Goal: Contribute content: Contribute content

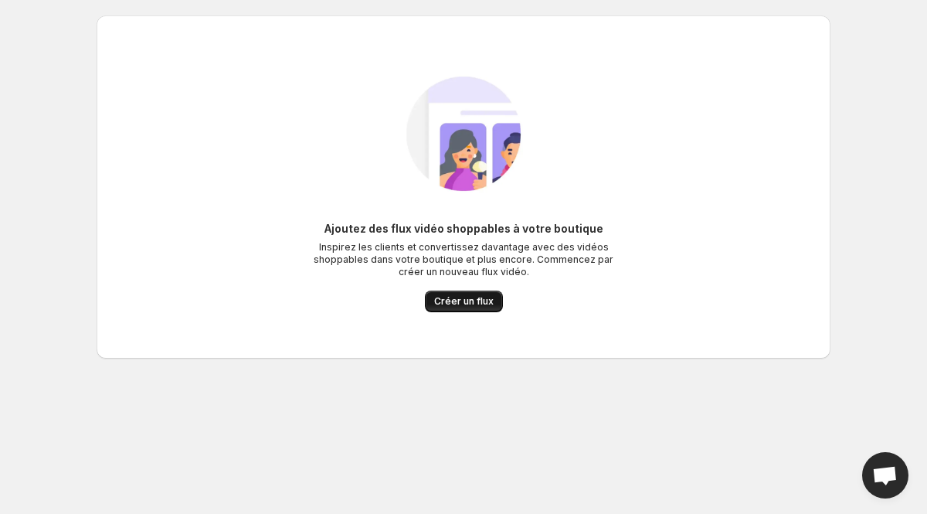
click at [466, 304] on span "Créer un flux" at bounding box center [464, 301] width 60 height 12
click at [462, 306] on span "Créer un flux" at bounding box center [464, 301] width 60 height 12
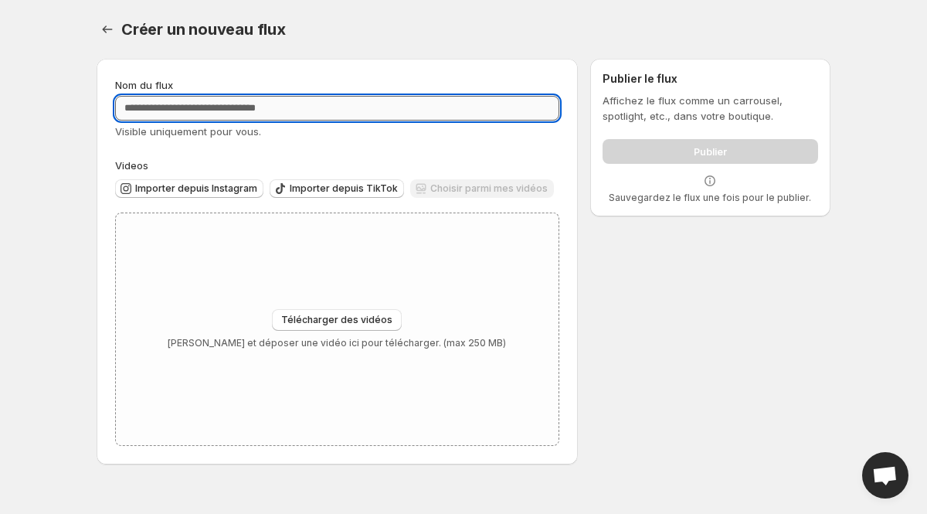
click at [196, 107] on input "Nom du flux" at bounding box center [337, 108] width 444 height 25
type input "***"
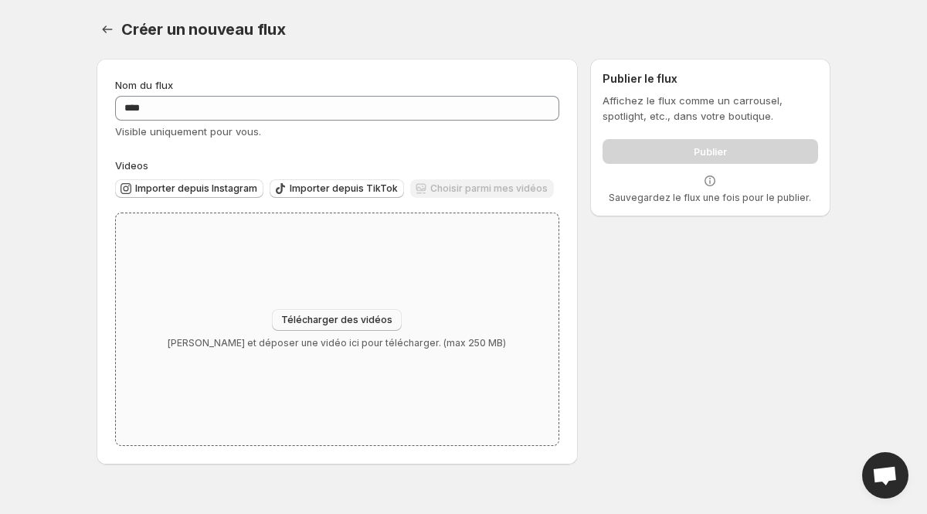
click at [327, 328] on button "Télécharger des vidéos" at bounding box center [337, 320] width 130 height 22
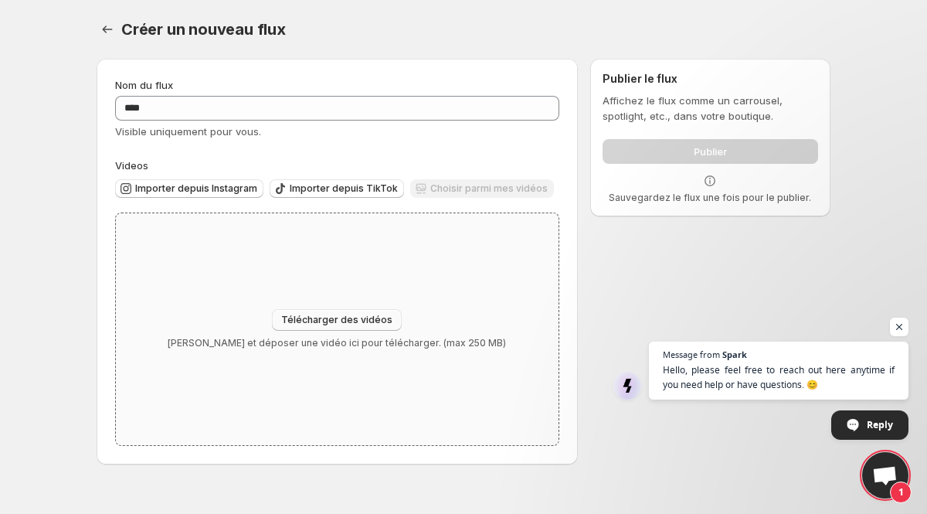
type input "**********"
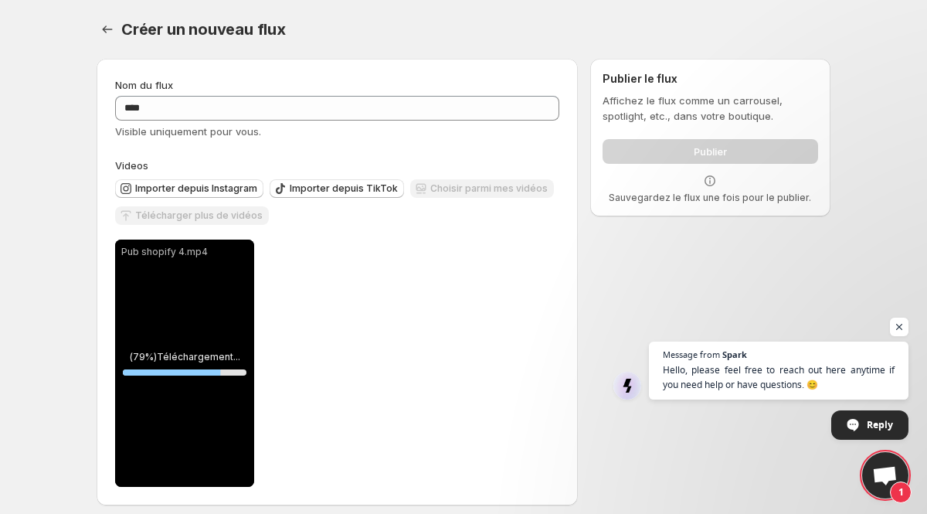
scroll to position [10, 0]
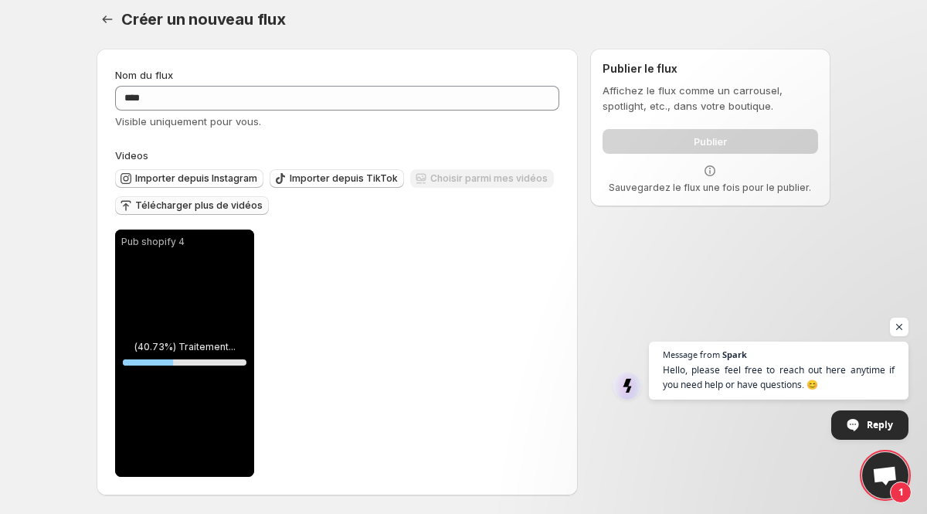
click at [170, 206] on span "Télécharger plus de vidéos" at bounding box center [199, 205] width 128 height 12
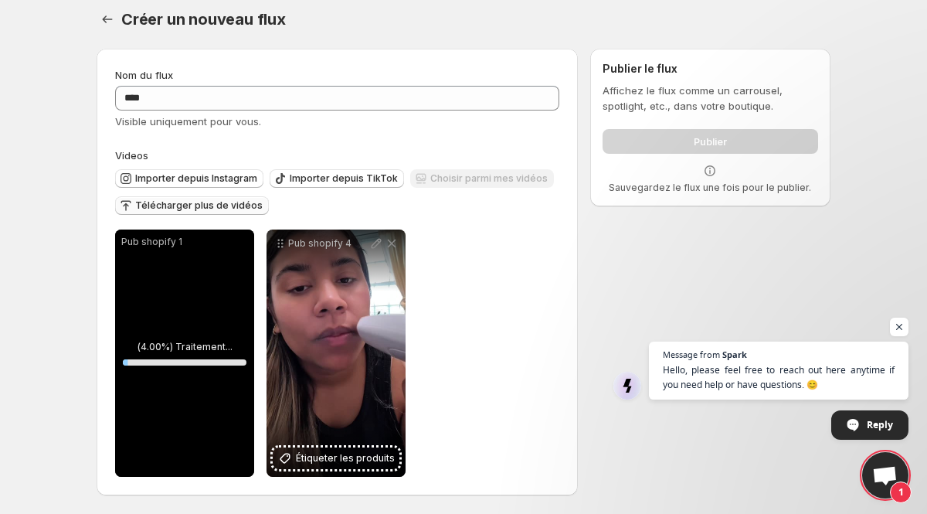
click at [179, 203] on span "Télécharger plus de vidéos" at bounding box center [199, 205] width 128 height 12
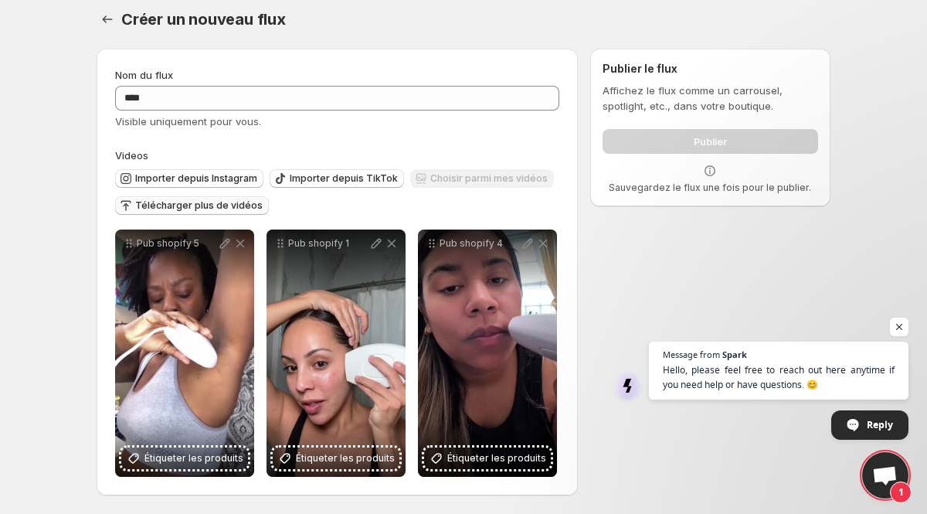
click at [642, 138] on div "Publier" at bounding box center [711, 138] width 216 height 31
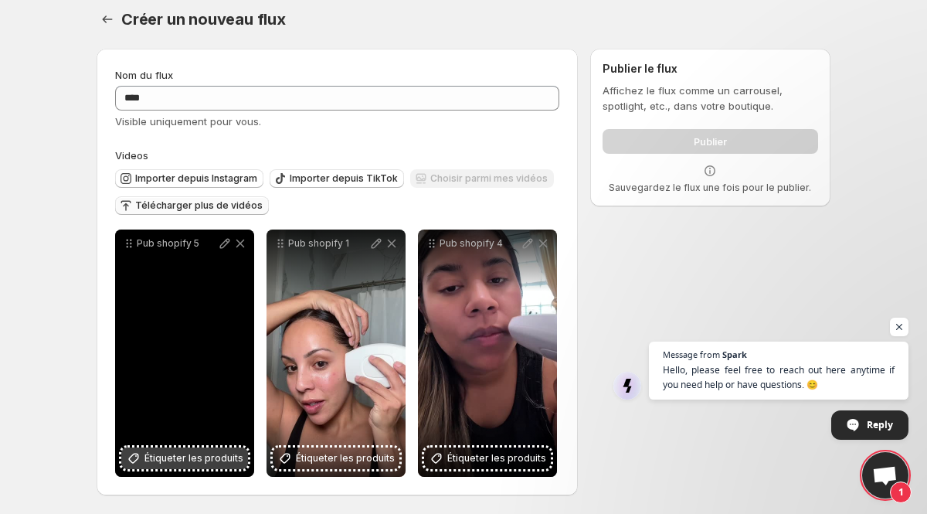
click at [183, 460] on span "Étiqueter les produits" at bounding box center [194, 458] width 99 height 15
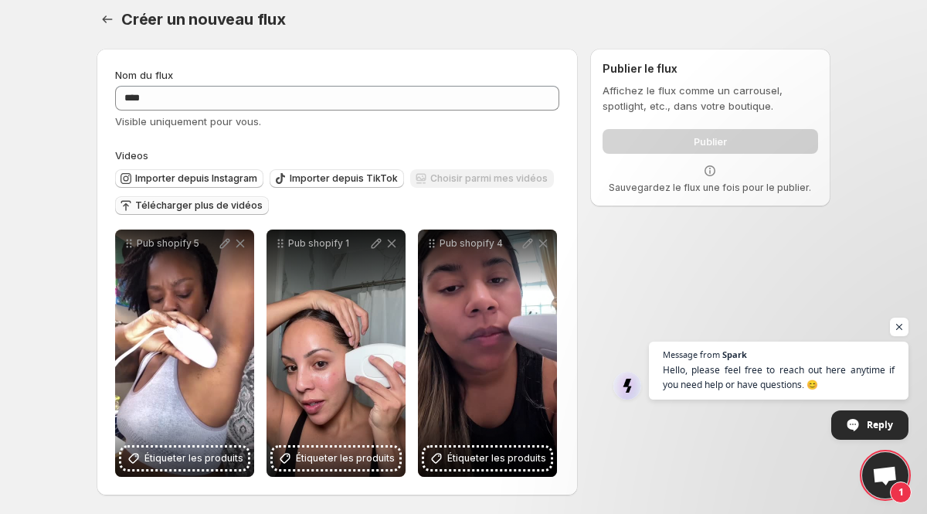
click at [678, 143] on div "Publier" at bounding box center [711, 138] width 216 height 31
click at [670, 221] on div "**********" at bounding box center [457, 275] width 747 height 478
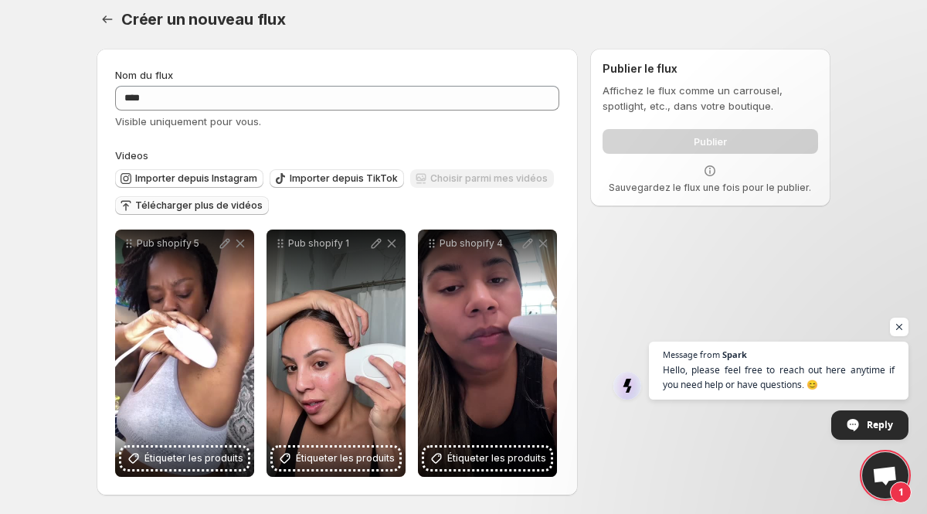
scroll to position [0, 0]
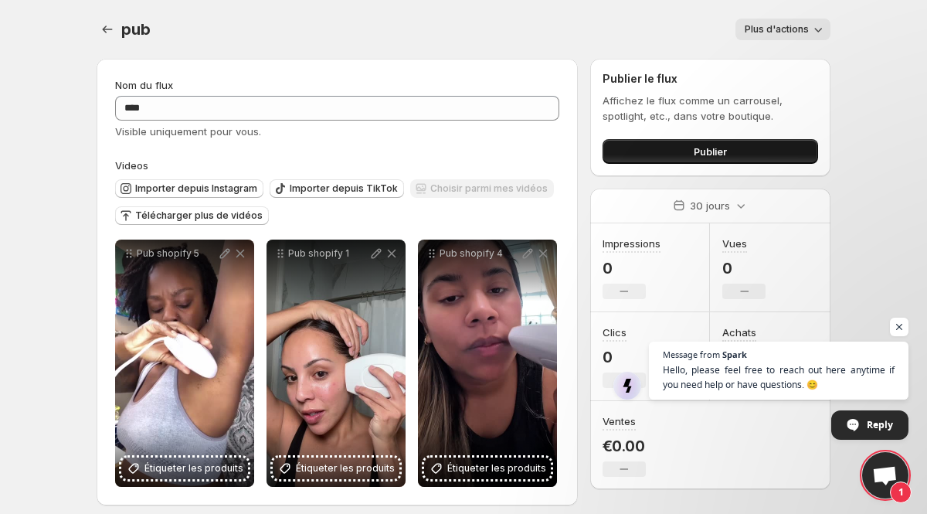
click at [672, 156] on button "Publier" at bounding box center [711, 151] width 216 height 25
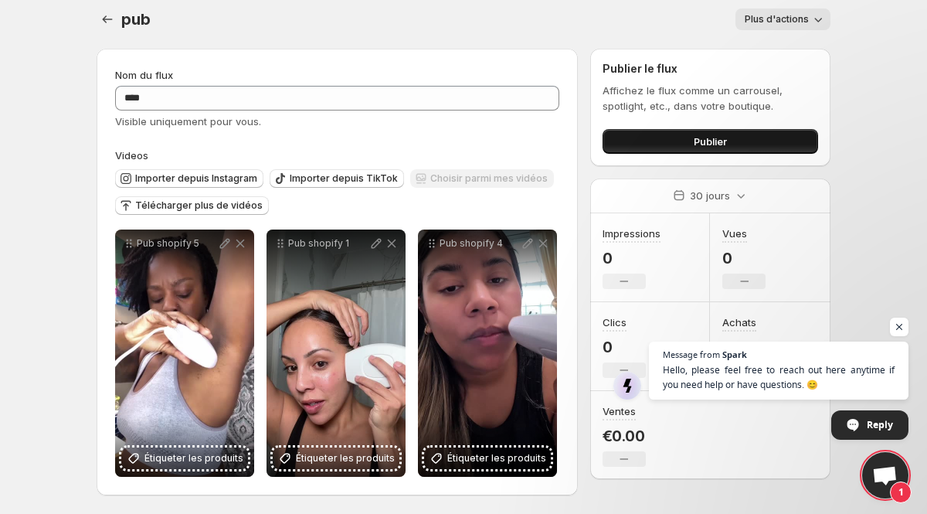
click at [636, 150] on button "Publier" at bounding box center [711, 141] width 216 height 25
click at [107, 22] on icon "Paramètres" at bounding box center [107, 19] width 15 height 15
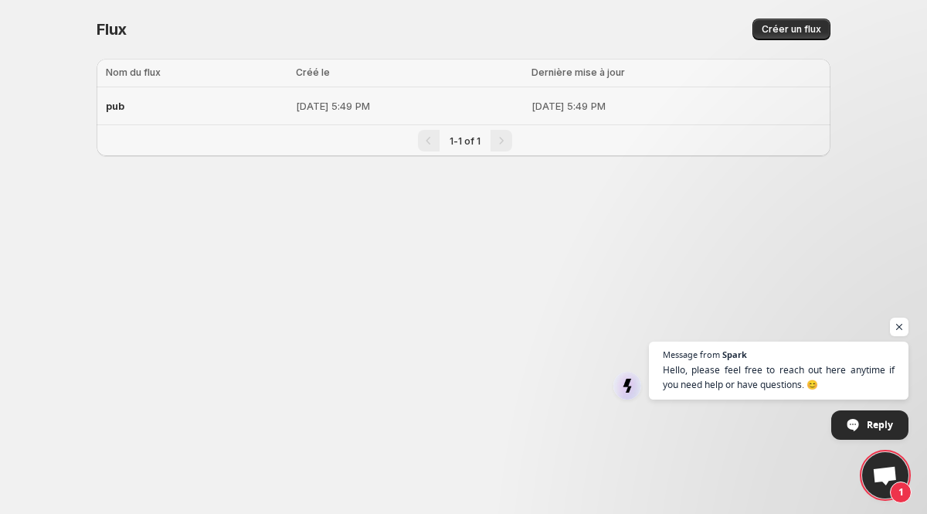
click at [404, 106] on p "[DATE] 5:49 PM" at bounding box center [409, 105] width 226 height 15
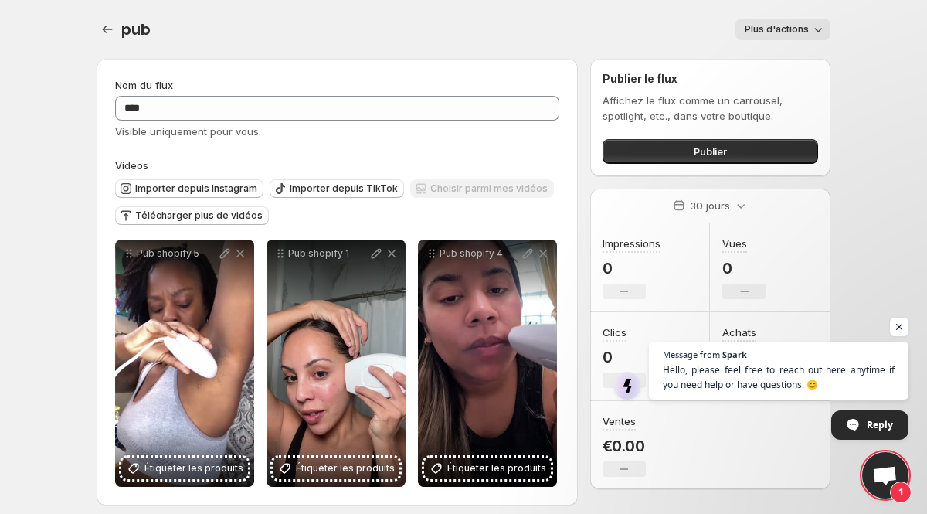
click at [767, 29] on span "Plus d'actions" at bounding box center [777, 29] width 64 height 12
click at [571, 16] on div "pub . This page is ready pub Plus d'actions More actions Plus d'actions" at bounding box center [464, 29] width 734 height 59
click at [658, 152] on button "Publier" at bounding box center [711, 151] width 216 height 25
click at [651, 156] on button "Publier" at bounding box center [711, 151] width 216 height 25
